Goal: Transaction & Acquisition: Book appointment/travel/reservation

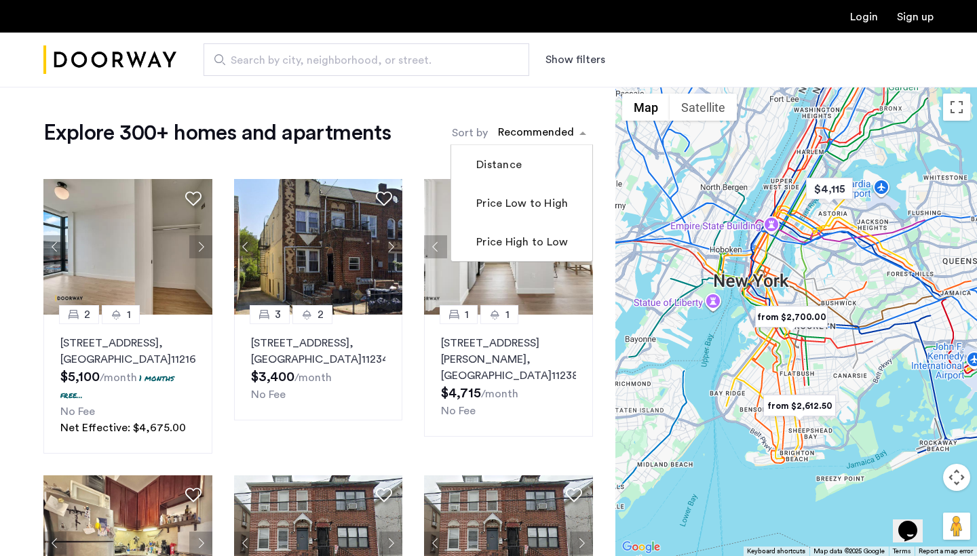
click at [535, 140] on div "sort-apartment" at bounding box center [536, 134] width 80 height 18
click at [528, 206] on label "Price Low to High" at bounding box center [520, 203] width 94 height 16
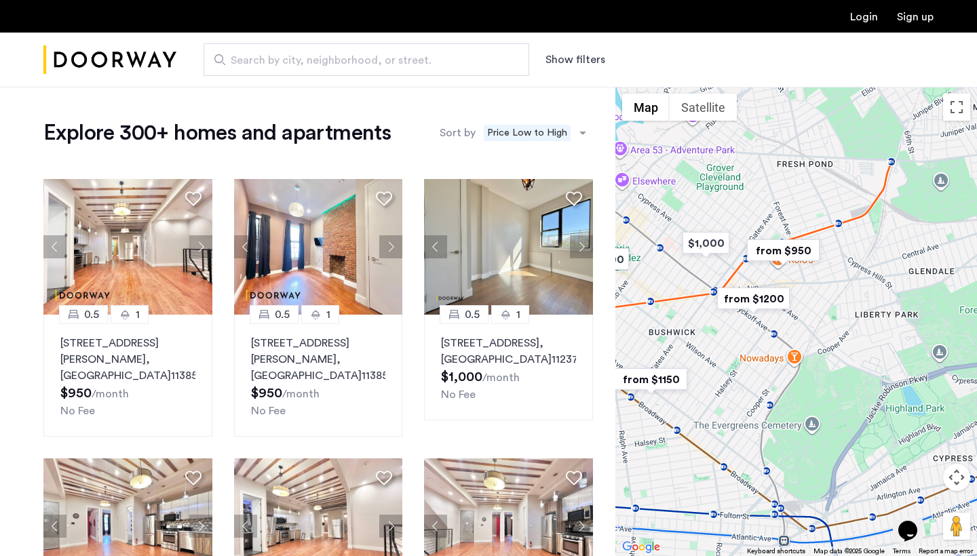
drag, startPoint x: 910, startPoint y: 270, endPoint x: 693, endPoint y: 286, distance: 218.4
click at [693, 286] on div at bounding box center [796, 321] width 362 height 469
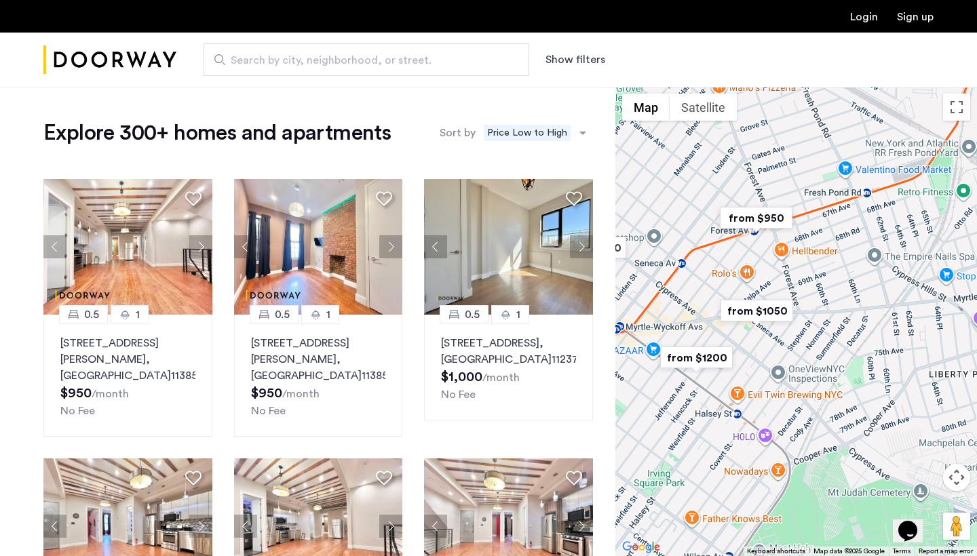
drag, startPoint x: 760, startPoint y: 237, endPoint x: 758, endPoint y: 267, distance: 29.2
click at [758, 267] on div at bounding box center [796, 321] width 362 height 469
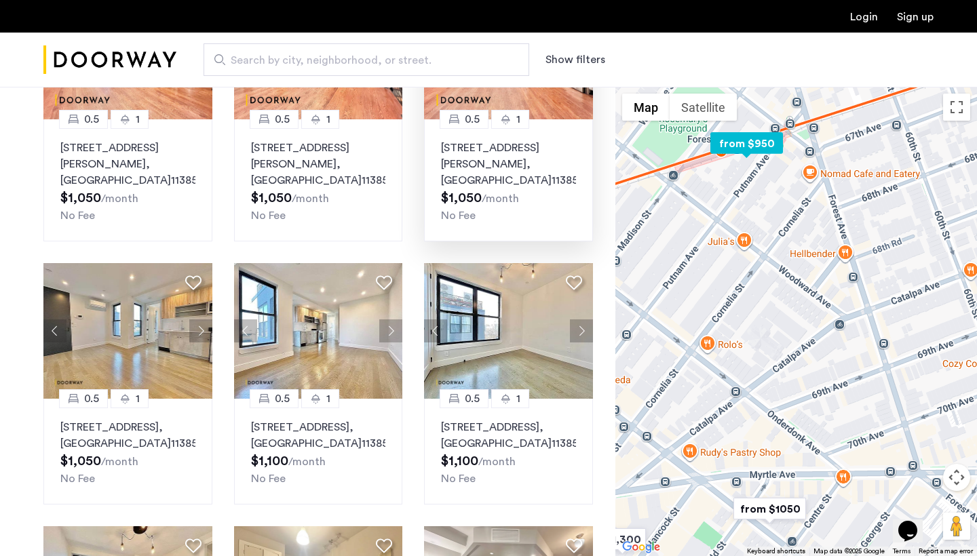
scroll to position [477, 0]
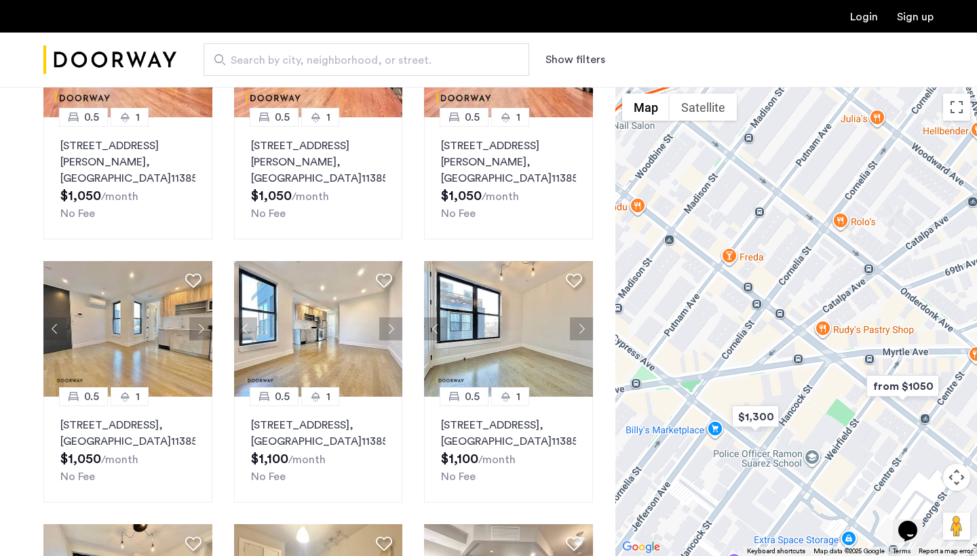
drag, startPoint x: 696, startPoint y: 454, endPoint x: 832, endPoint y: 323, distance: 189.0
click at [832, 323] on div at bounding box center [796, 321] width 362 height 469
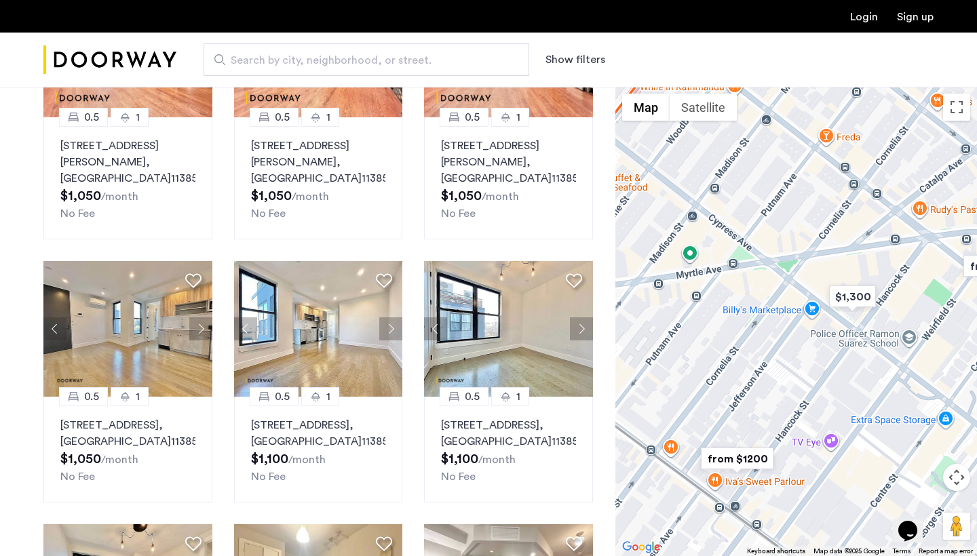
drag, startPoint x: 832, startPoint y: 323, endPoint x: 928, endPoint y: 208, distance: 149.3
click at [928, 208] on div at bounding box center [796, 321] width 362 height 469
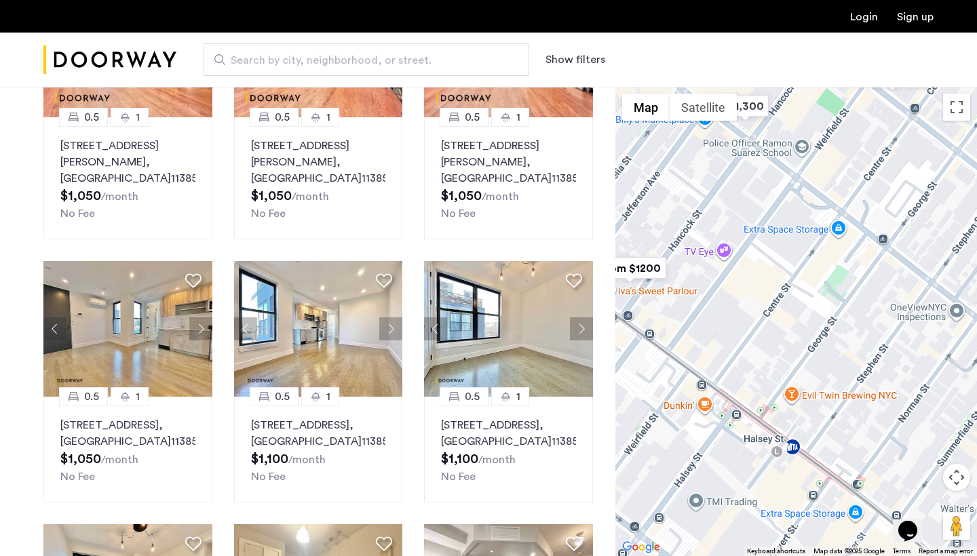
drag, startPoint x: 951, startPoint y: 362, endPoint x: 844, endPoint y: 170, distance: 219.9
click at [844, 170] on div at bounding box center [796, 321] width 362 height 469
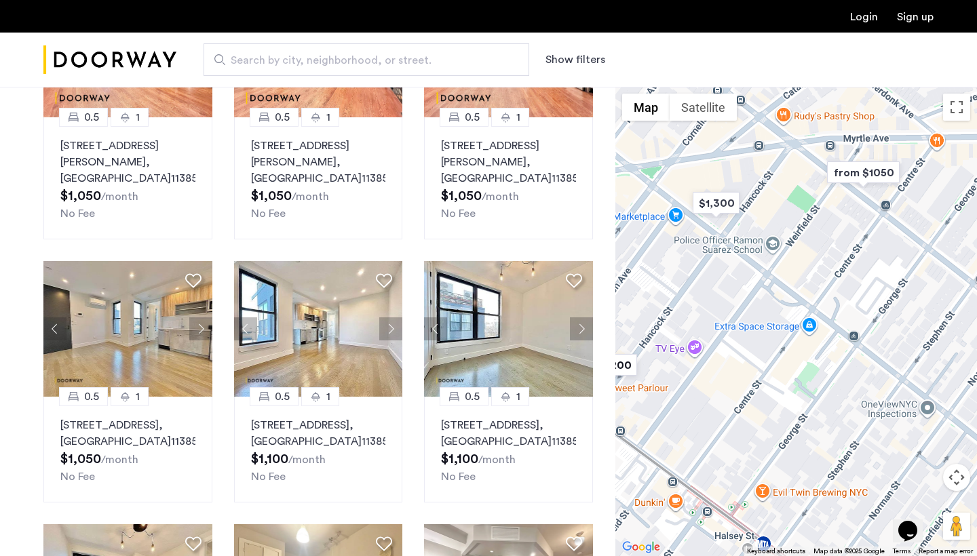
drag, startPoint x: 844, startPoint y: 170, endPoint x: 795, endPoint y: 292, distance: 131.5
click at [795, 292] on div at bounding box center [796, 321] width 362 height 469
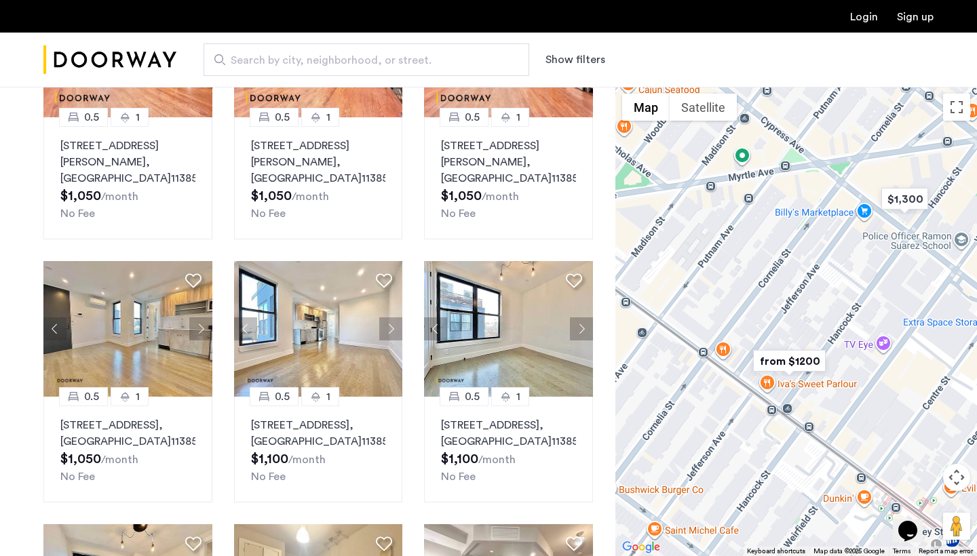
drag, startPoint x: 718, startPoint y: 339, endPoint x: 934, endPoint y: 309, distance: 217.9
click at [934, 309] on div at bounding box center [796, 321] width 362 height 469
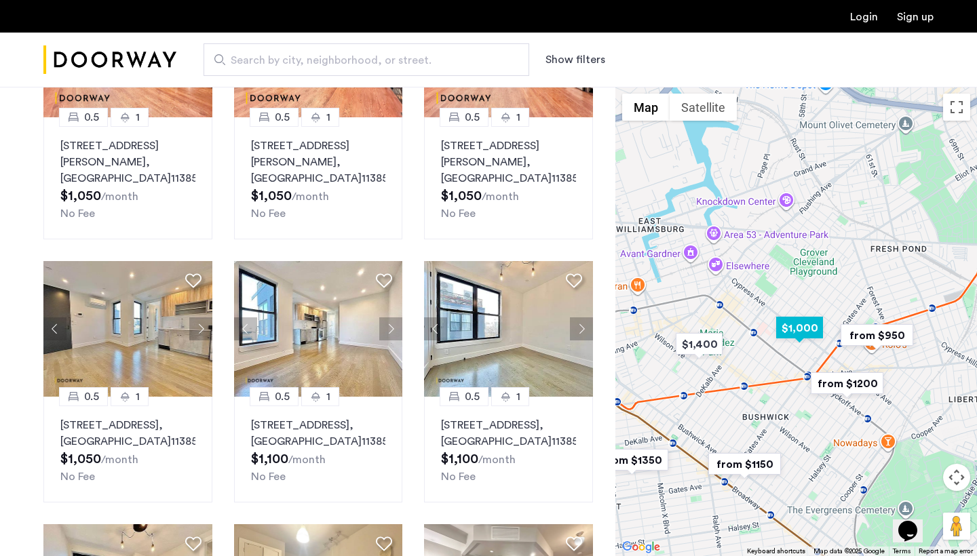
click at [794, 330] on img "$1,000" at bounding box center [800, 328] width 58 height 31
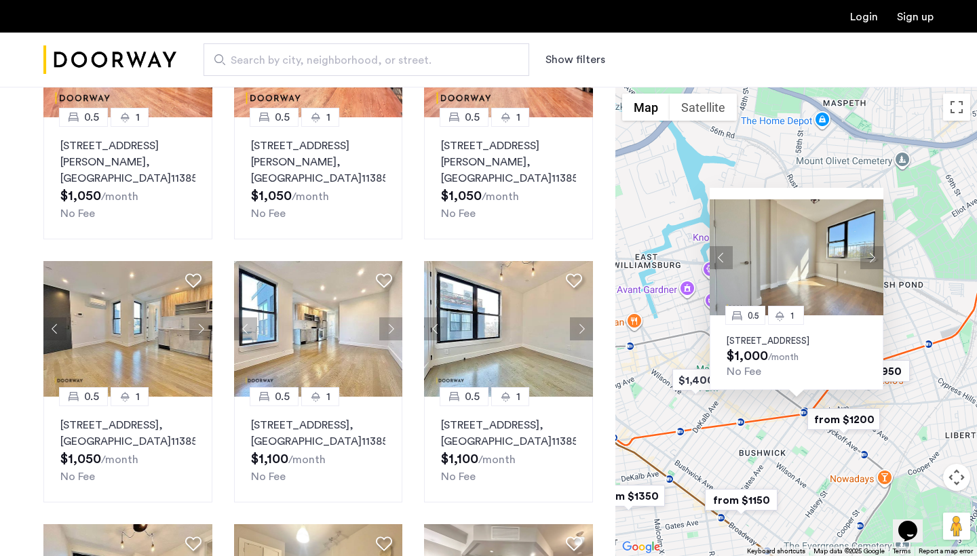
click at [811, 322] on div "0.5 1 [STREET_ADDRESS] $1,000 /month No Fee" at bounding box center [797, 352] width 174 height 75
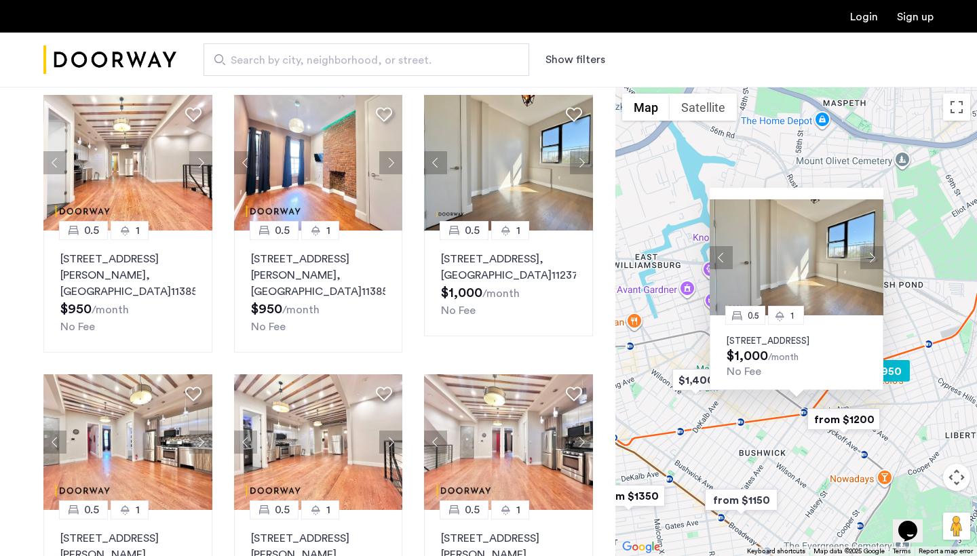
scroll to position [46, 0]
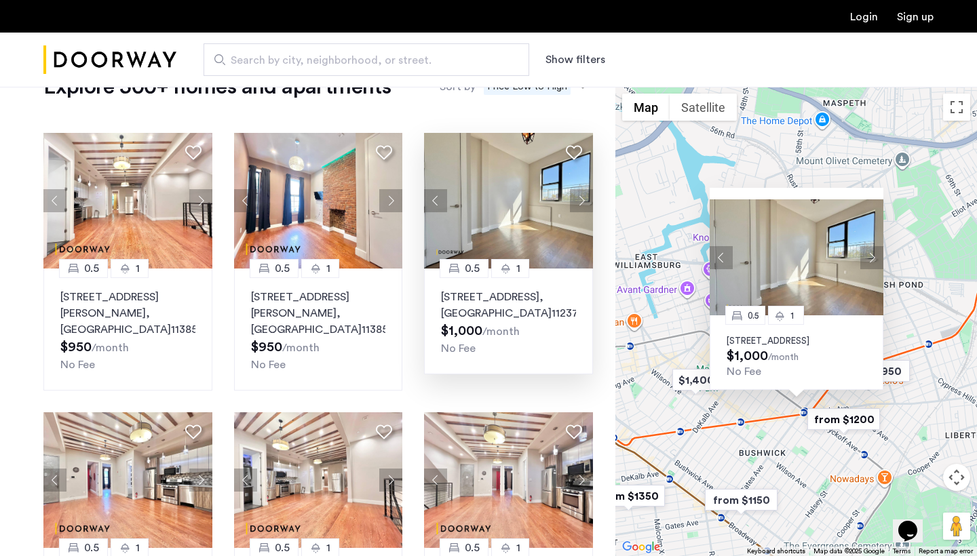
click at [536, 294] on p "[STREET_ADDRESS]" at bounding box center [508, 305] width 135 height 33
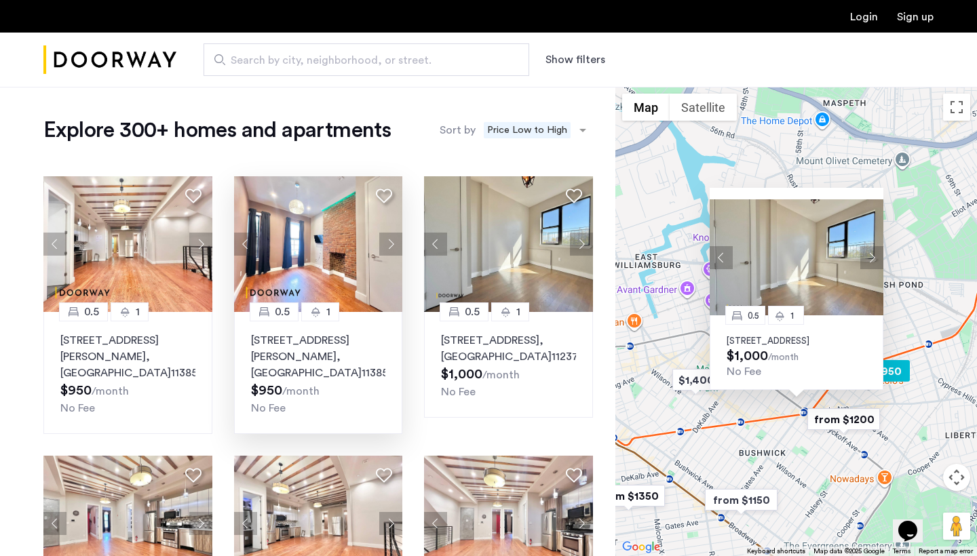
scroll to position [2, 0]
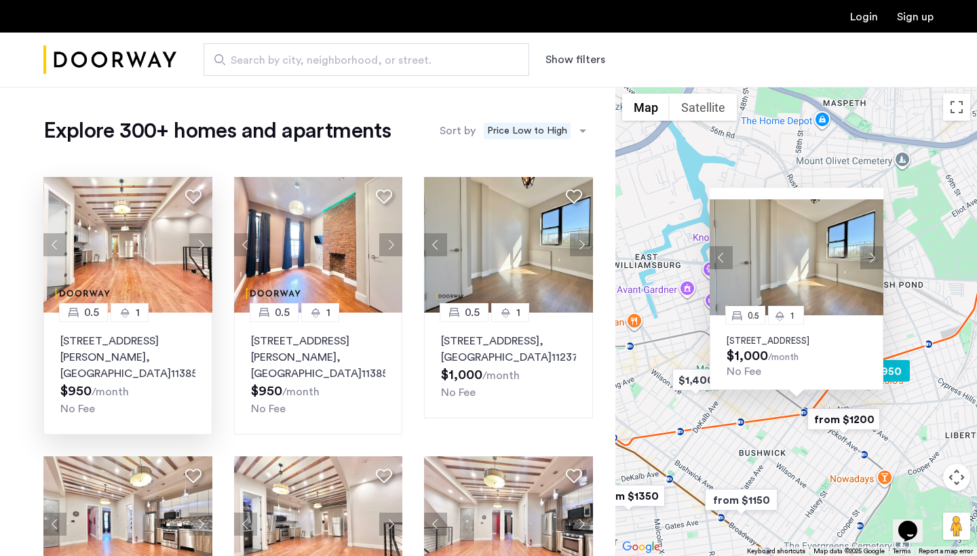
click at [157, 344] on p "[STREET_ADDRESS][PERSON_NAME]" at bounding box center [127, 357] width 135 height 49
click at [151, 345] on p "[STREET_ADDRESS][PERSON_NAME]" at bounding box center [127, 357] width 135 height 49
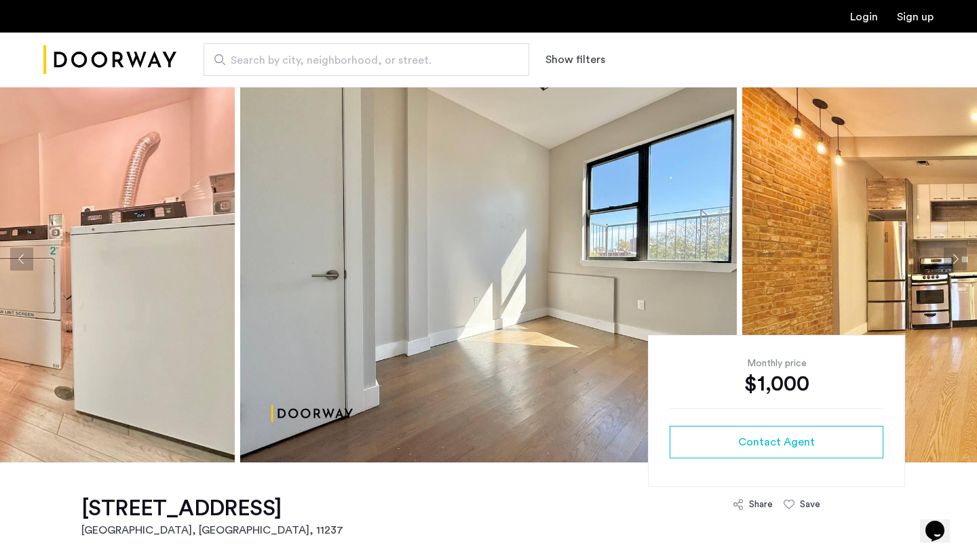
scroll to position [28, 0]
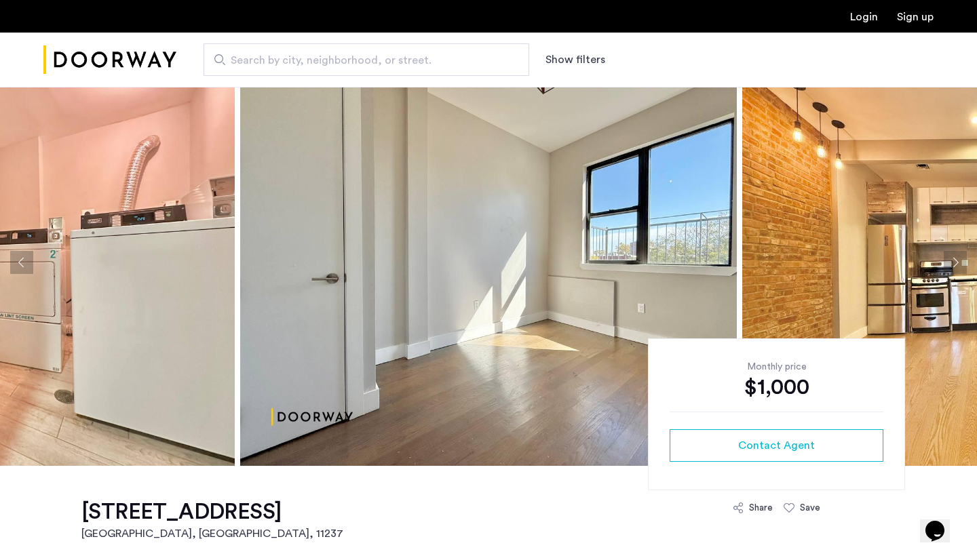
click at [954, 267] on button "Next apartment" at bounding box center [955, 262] width 23 height 23
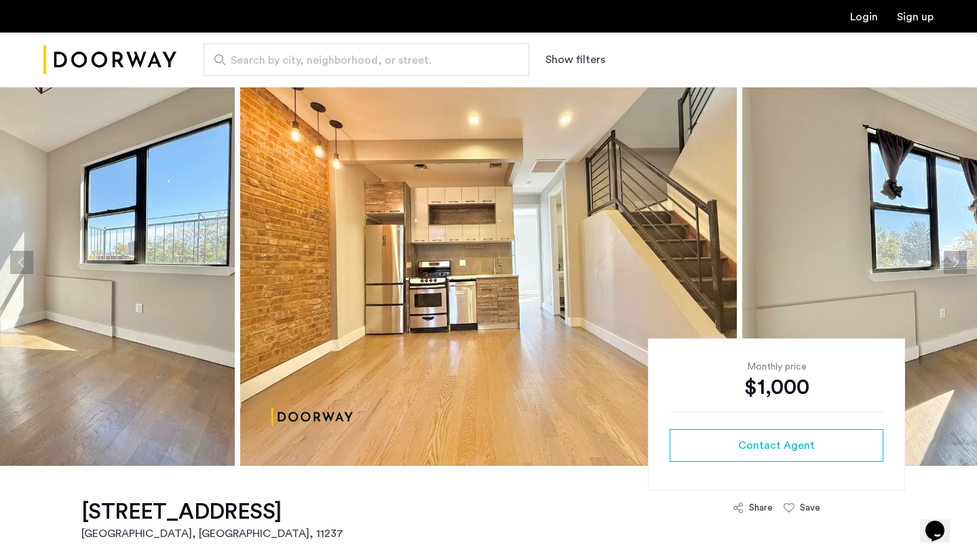
click at [954, 267] on button "Next apartment" at bounding box center [955, 262] width 23 height 23
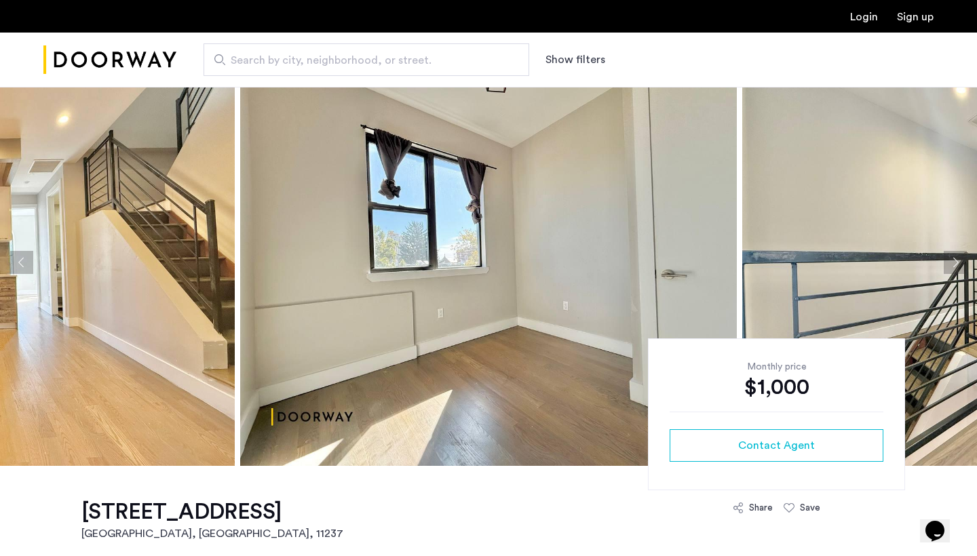
click at [954, 267] on button "Next apartment" at bounding box center [955, 262] width 23 height 23
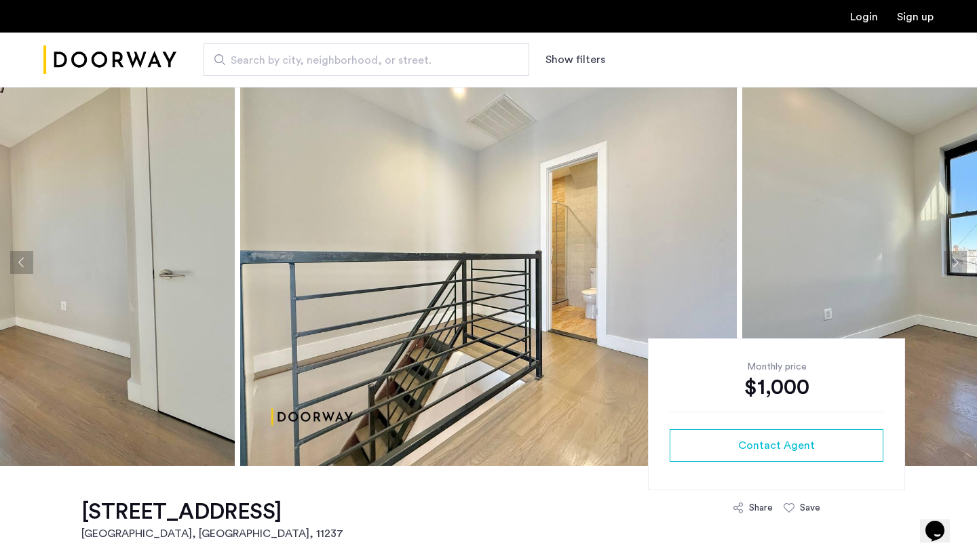
click at [954, 268] on button "Next apartment" at bounding box center [955, 262] width 23 height 23
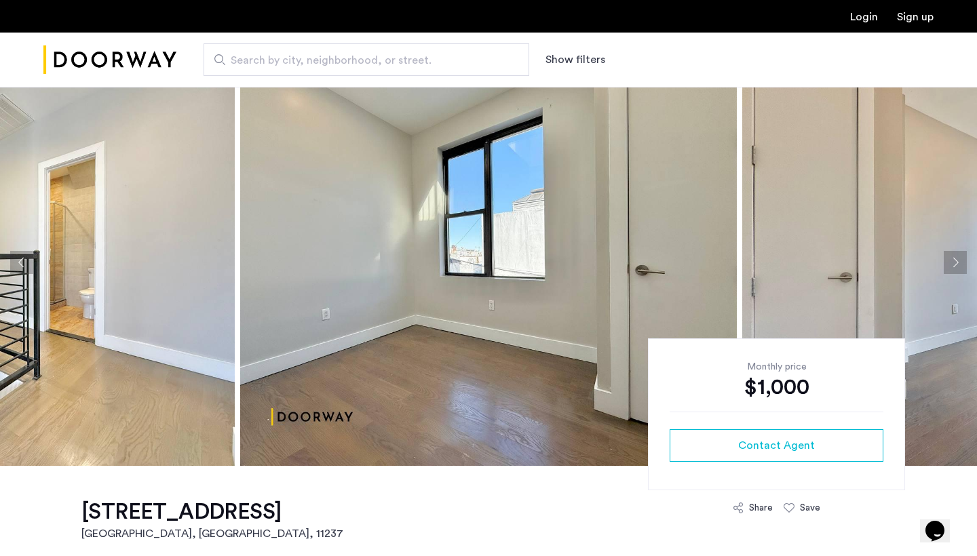
click at [955, 268] on button "Next apartment" at bounding box center [955, 262] width 23 height 23
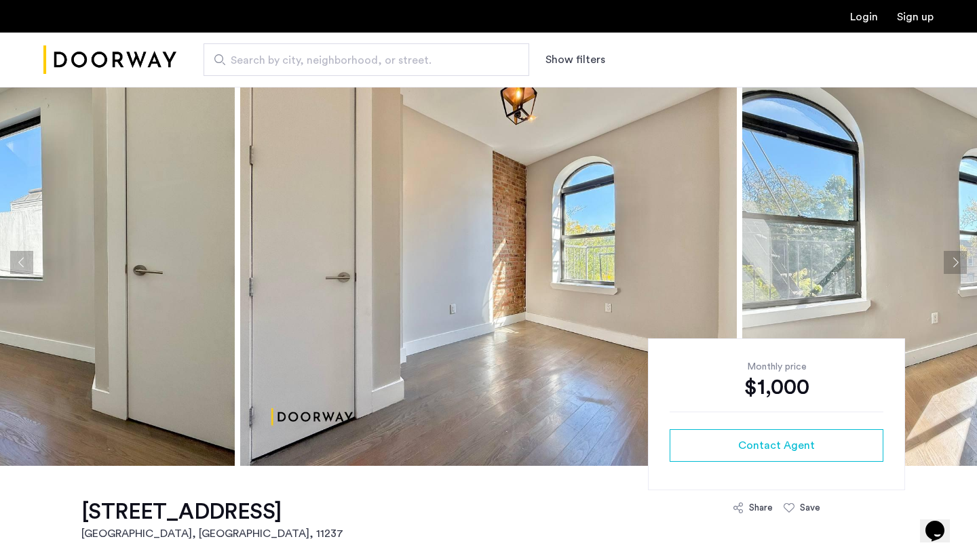
click at [955, 268] on button "Next apartment" at bounding box center [955, 262] width 23 height 23
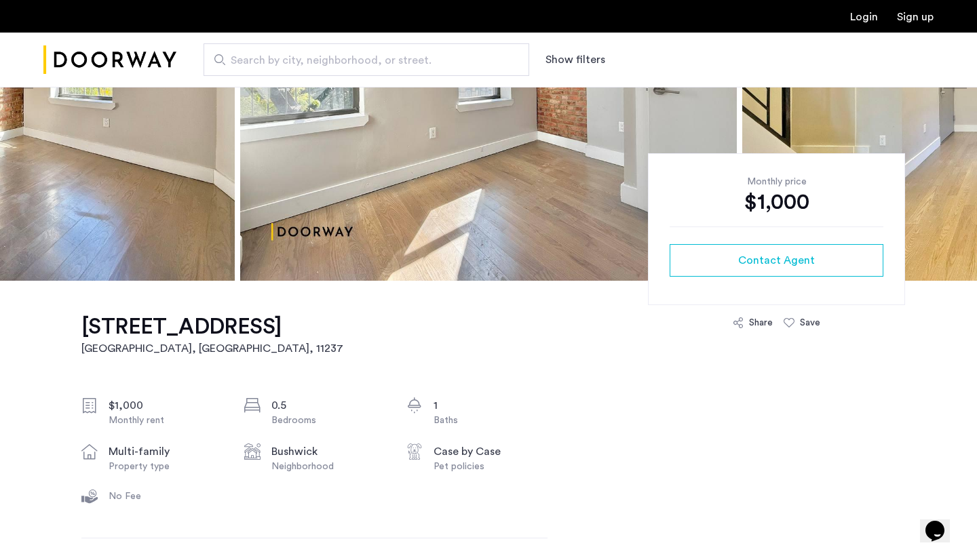
scroll to position [213, 0]
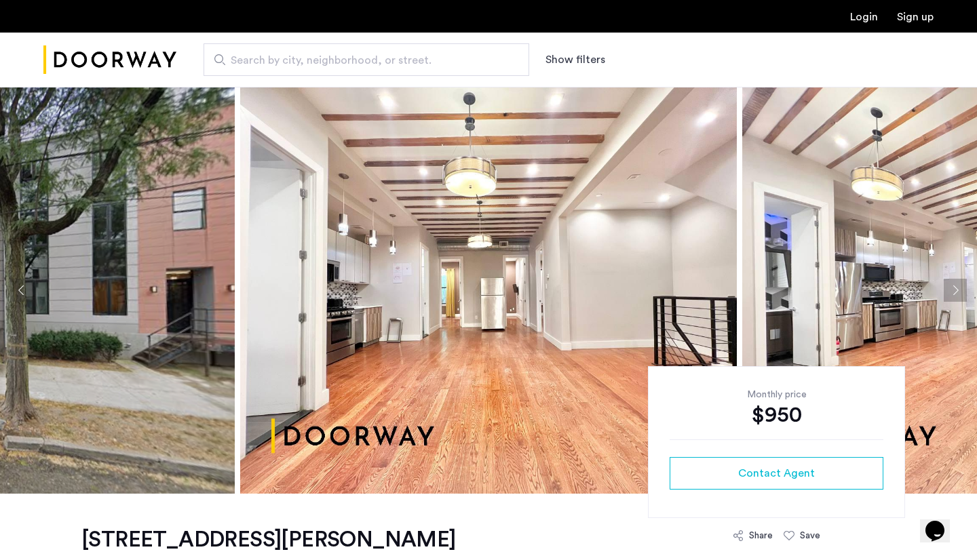
click at [13, 289] on button "Previous apartment" at bounding box center [21, 290] width 23 height 23
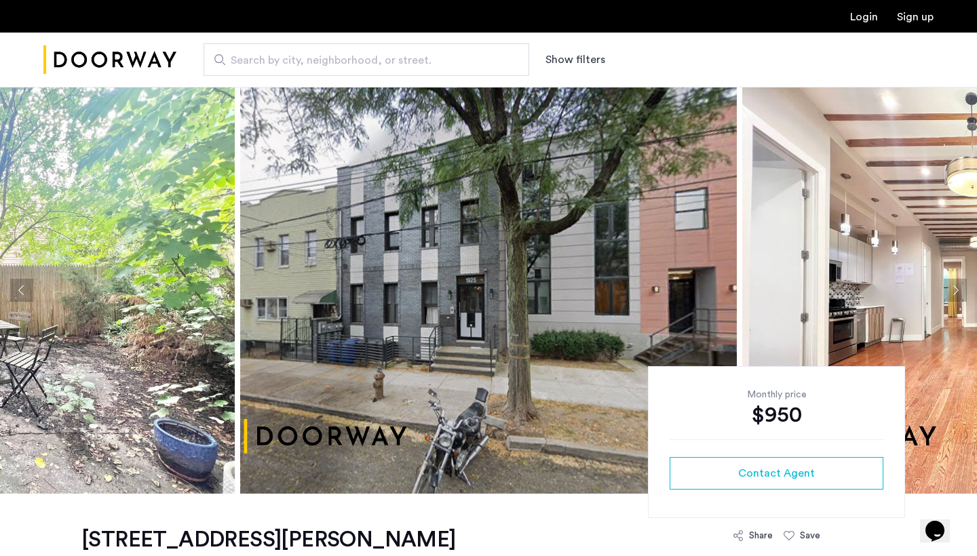
click at [26, 288] on button "Previous apartment" at bounding box center [21, 290] width 23 height 23
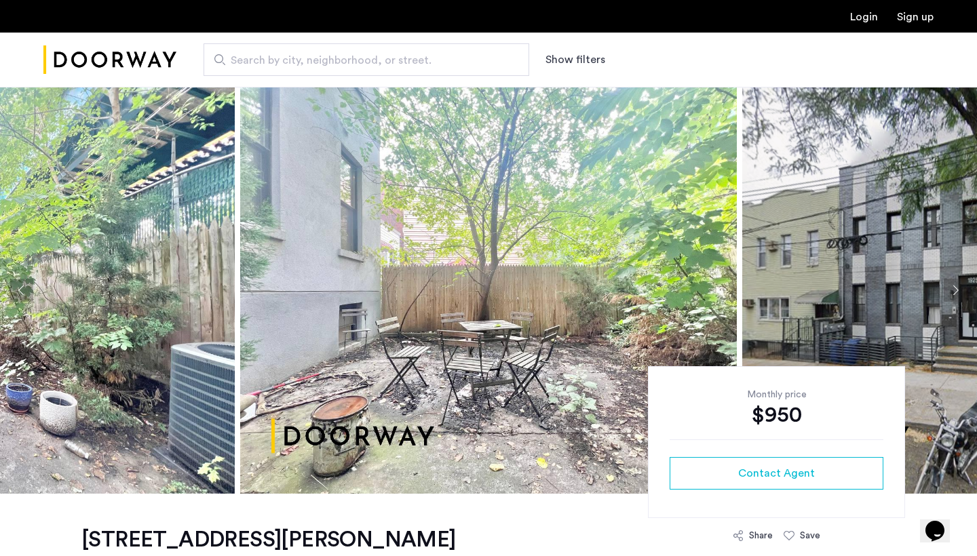
click at [26, 288] on button "Previous apartment" at bounding box center [21, 290] width 23 height 23
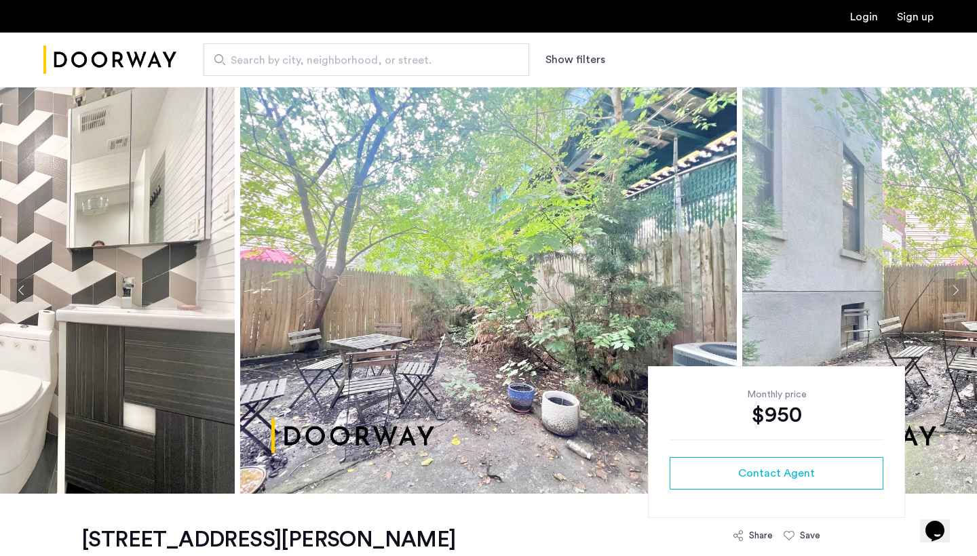
click at [26, 288] on button "Previous apartment" at bounding box center [21, 290] width 23 height 23
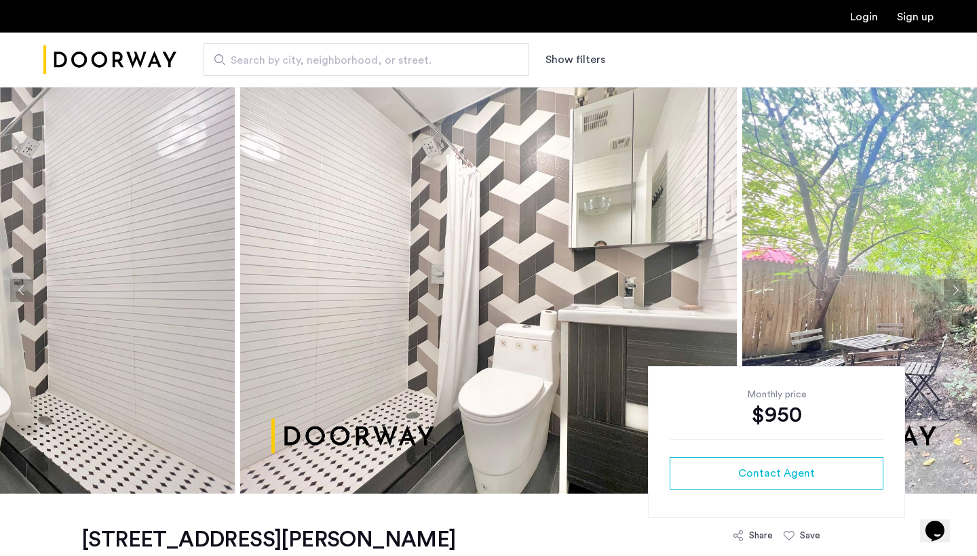
click at [26, 288] on button "Previous apartment" at bounding box center [21, 290] width 23 height 23
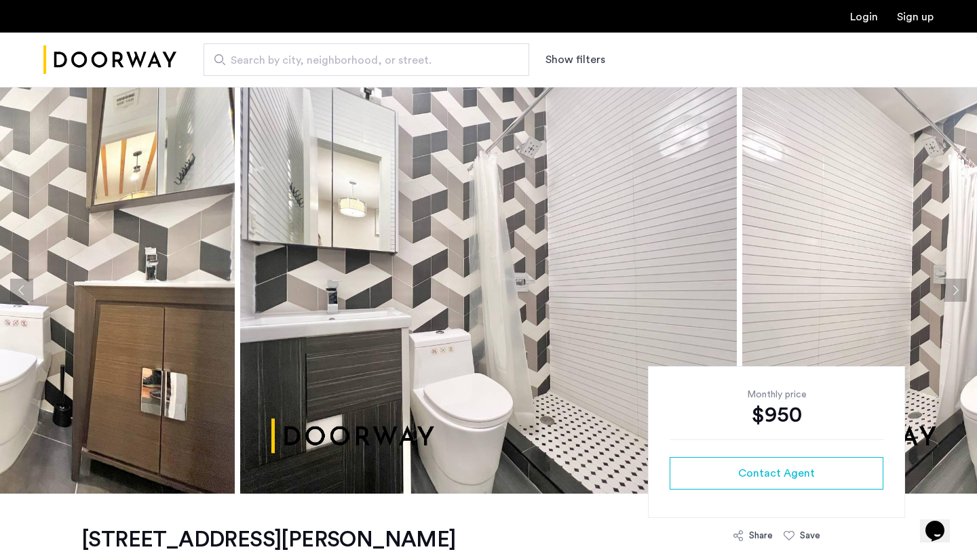
click at [26, 289] on button "Previous apartment" at bounding box center [21, 290] width 23 height 23
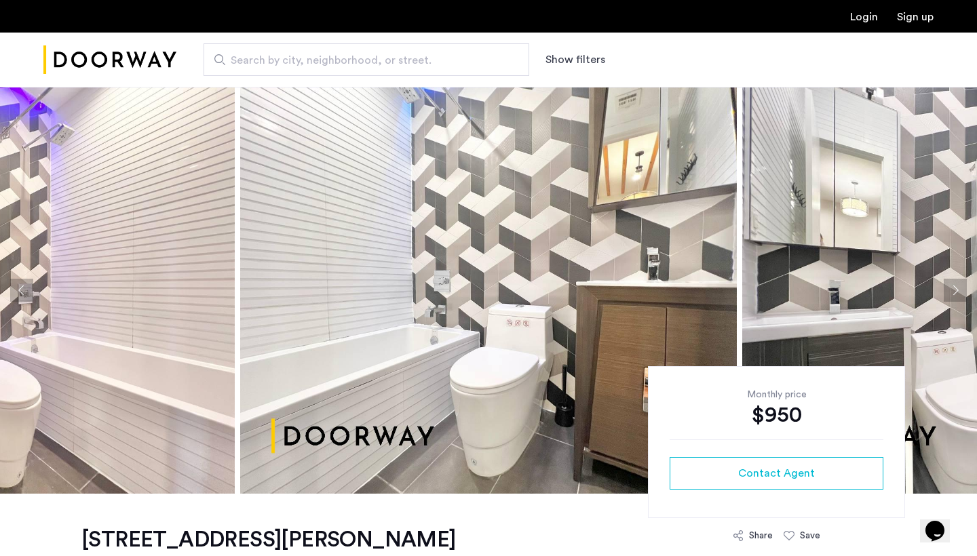
click at [26, 289] on button "Previous apartment" at bounding box center [21, 290] width 23 height 23
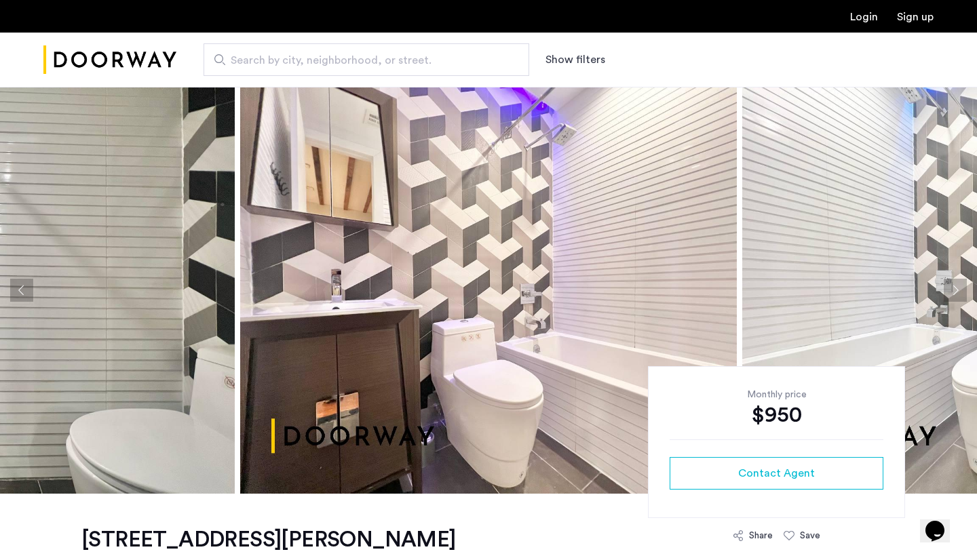
click at [26, 289] on button "Previous apartment" at bounding box center [21, 290] width 23 height 23
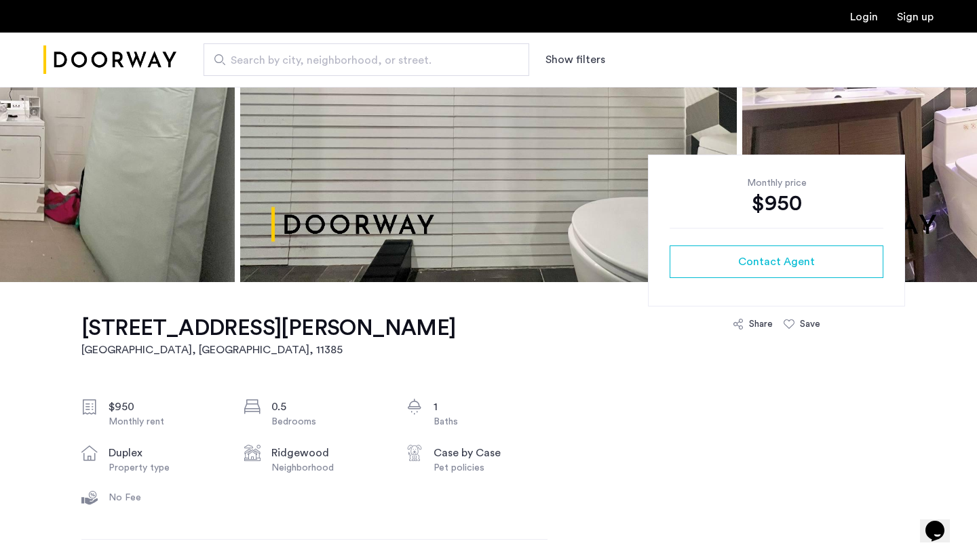
scroll to position [211, 0]
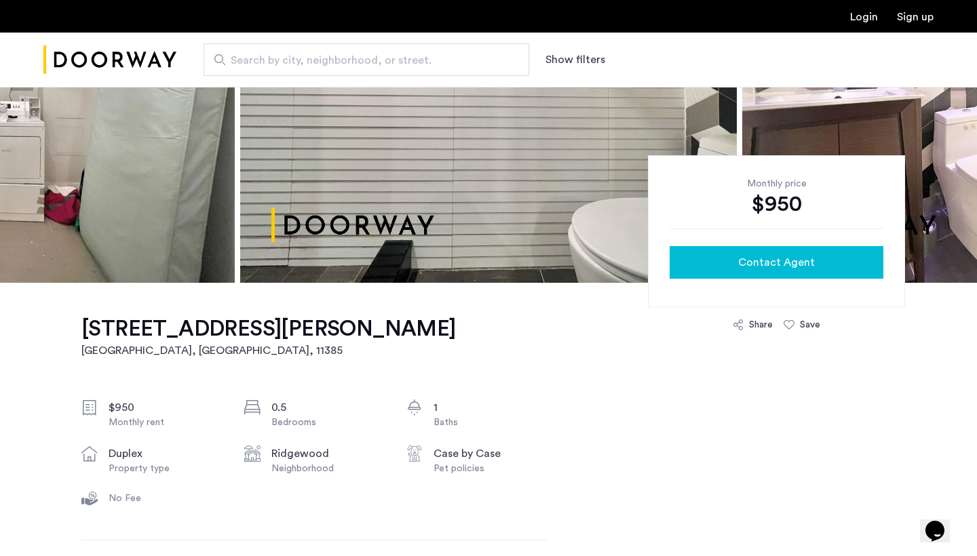
click at [718, 256] on div "Contact Agent" at bounding box center [776, 262] width 192 height 16
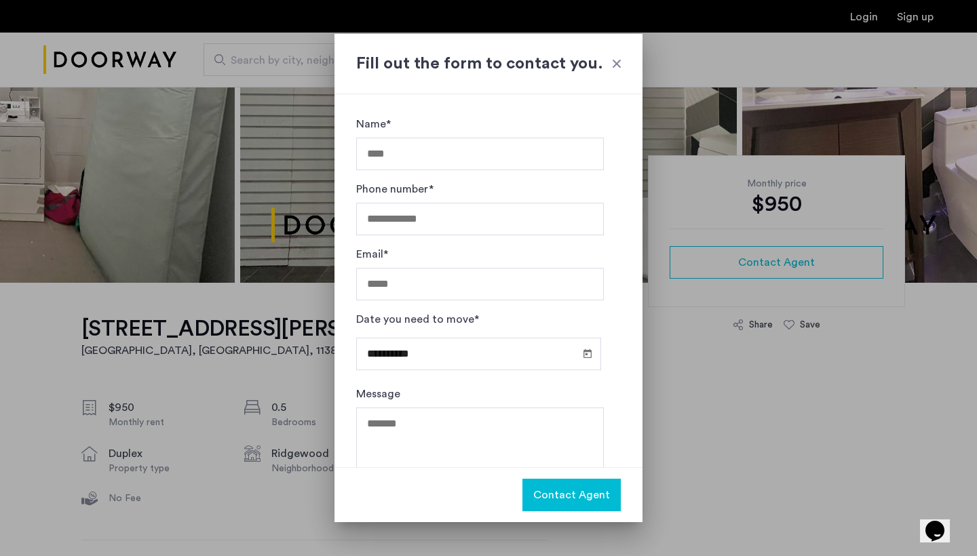
click at [425, 155] on input "Name*" at bounding box center [480, 154] width 248 height 33
type input "**********"
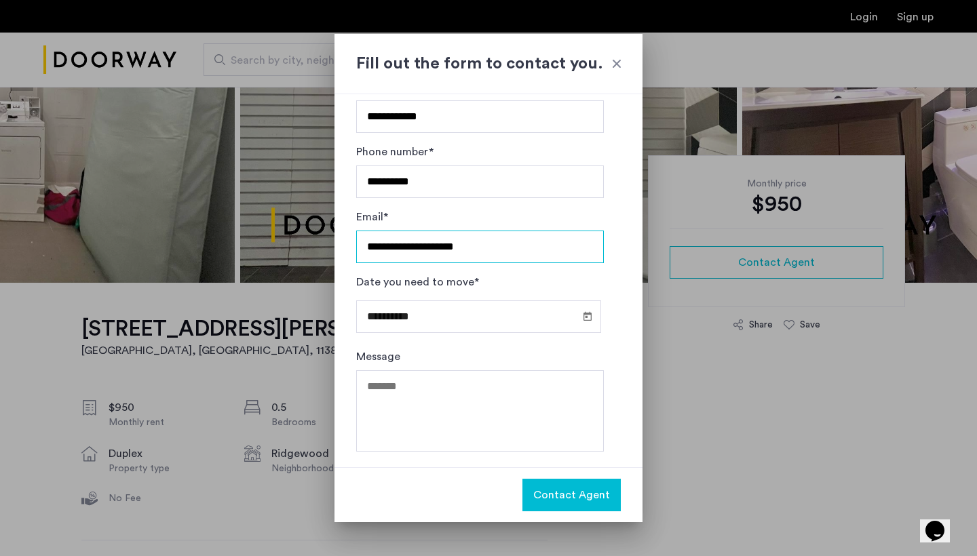
scroll to position [37, 0]
type input "**********"
click at [581, 323] on span "Open calendar" at bounding box center [587, 317] width 33 height 33
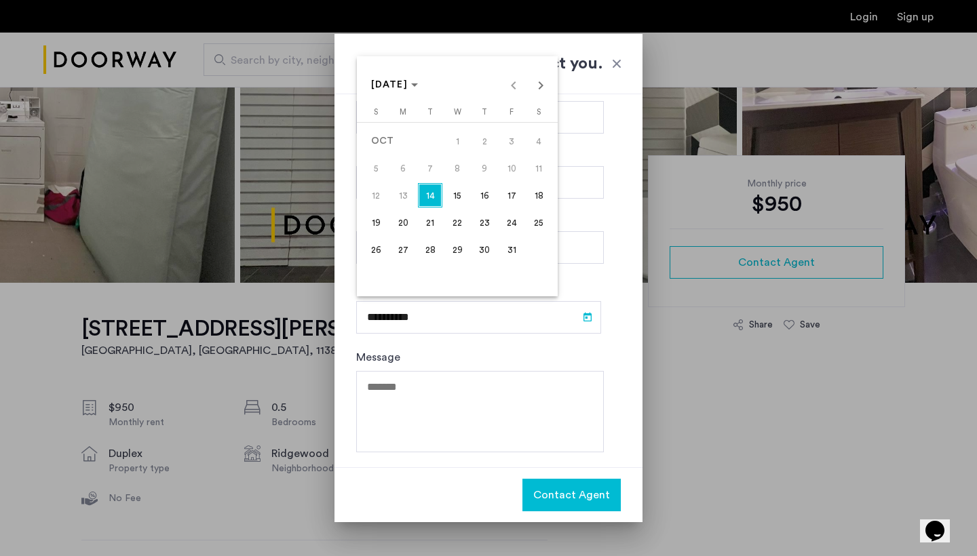
click at [480, 220] on span "23" at bounding box center [484, 222] width 24 height 24
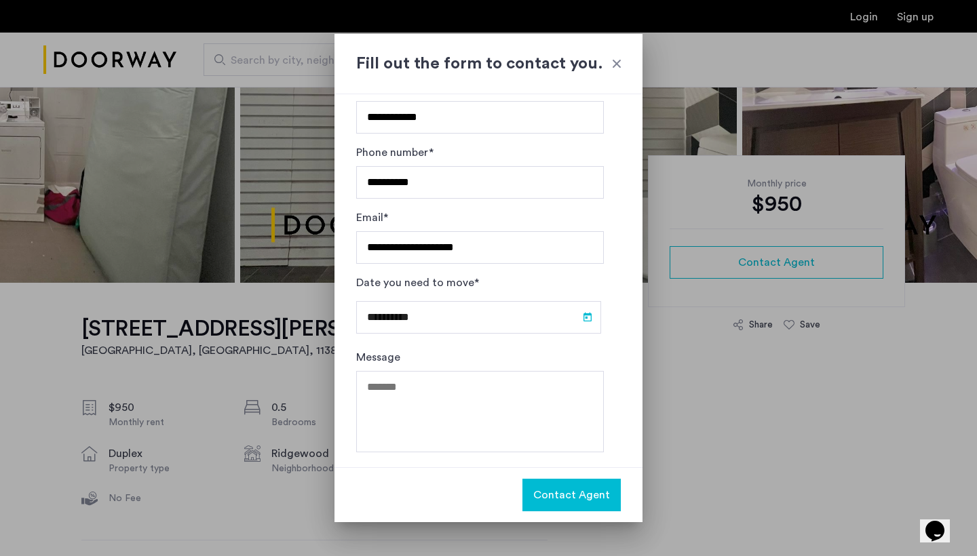
type input "**********"
click at [489, 410] on textarea "Message" at bounding box center [480, 411] width 248 height 81
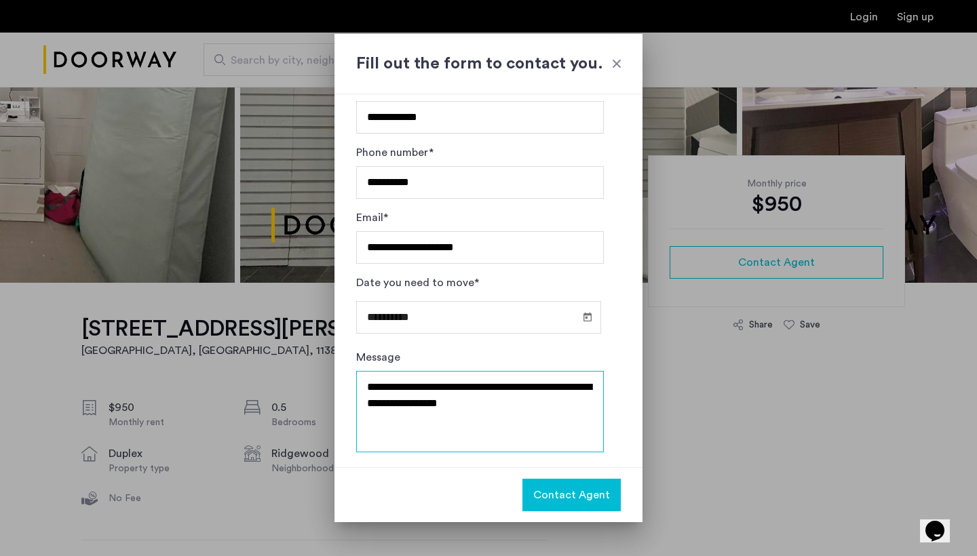
type textarea "**********"
click at [557, 497] on span "Contact Agent" at bounding box center [571, 495] width 77 height 16
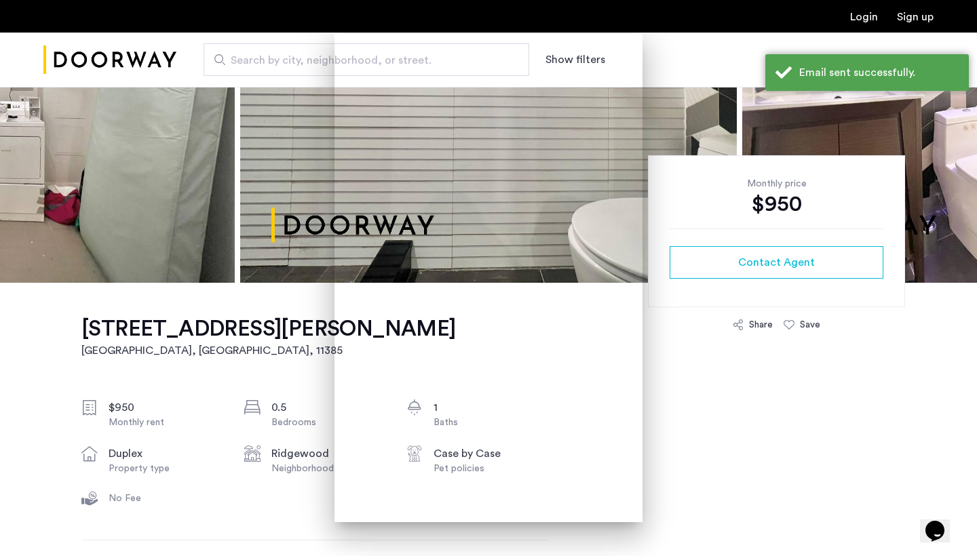
scroll to position [211, 0]
